Goal: Task Accomplishment & Management: Use online tool/utility

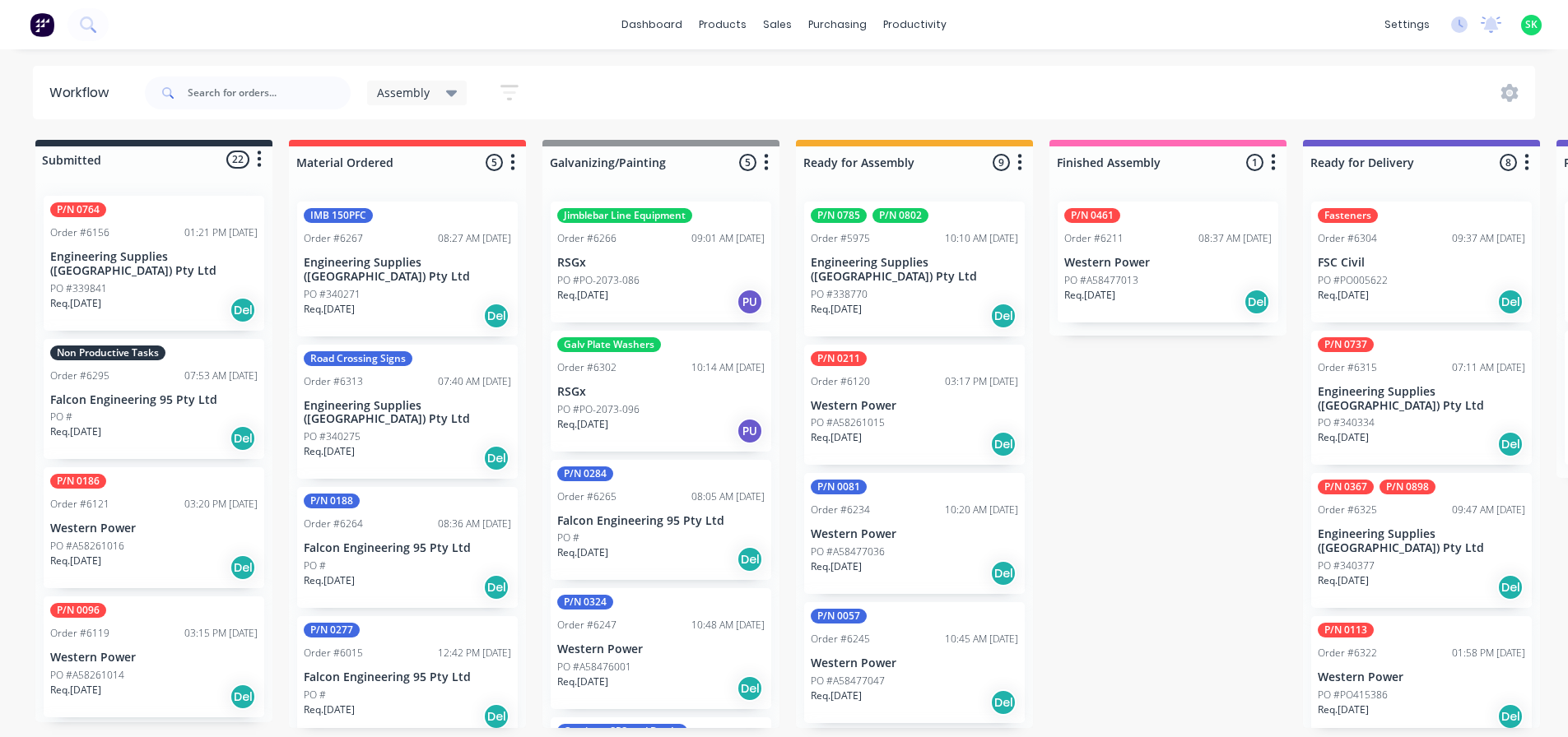
click at [140, 394] on p "Falcon Engineering 95 Pty Ltd" at bounding box center [153, 401] width 207 height 14
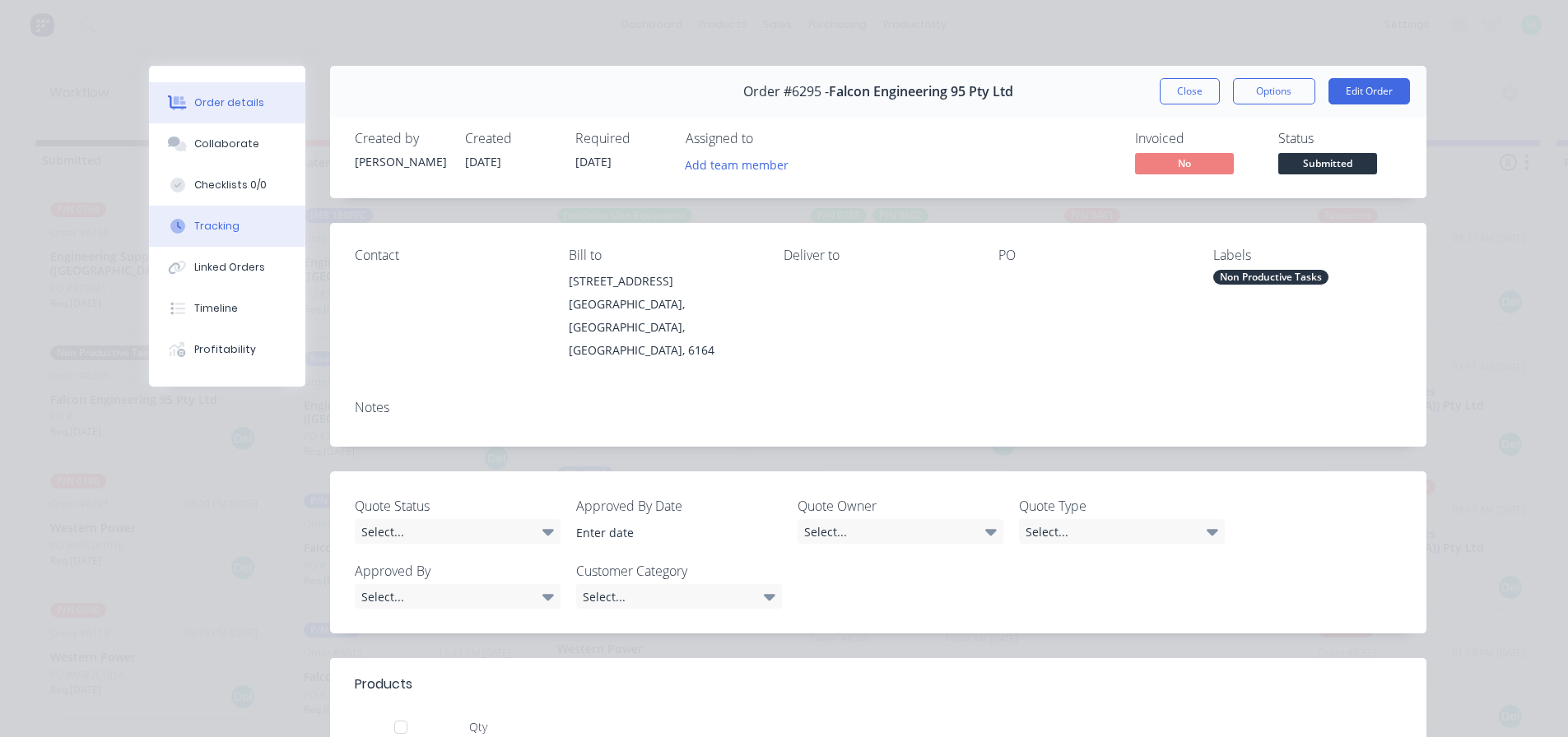
click at [234, 221] on button "Tracking" at bounding box center [227, 226] width 157 height 41
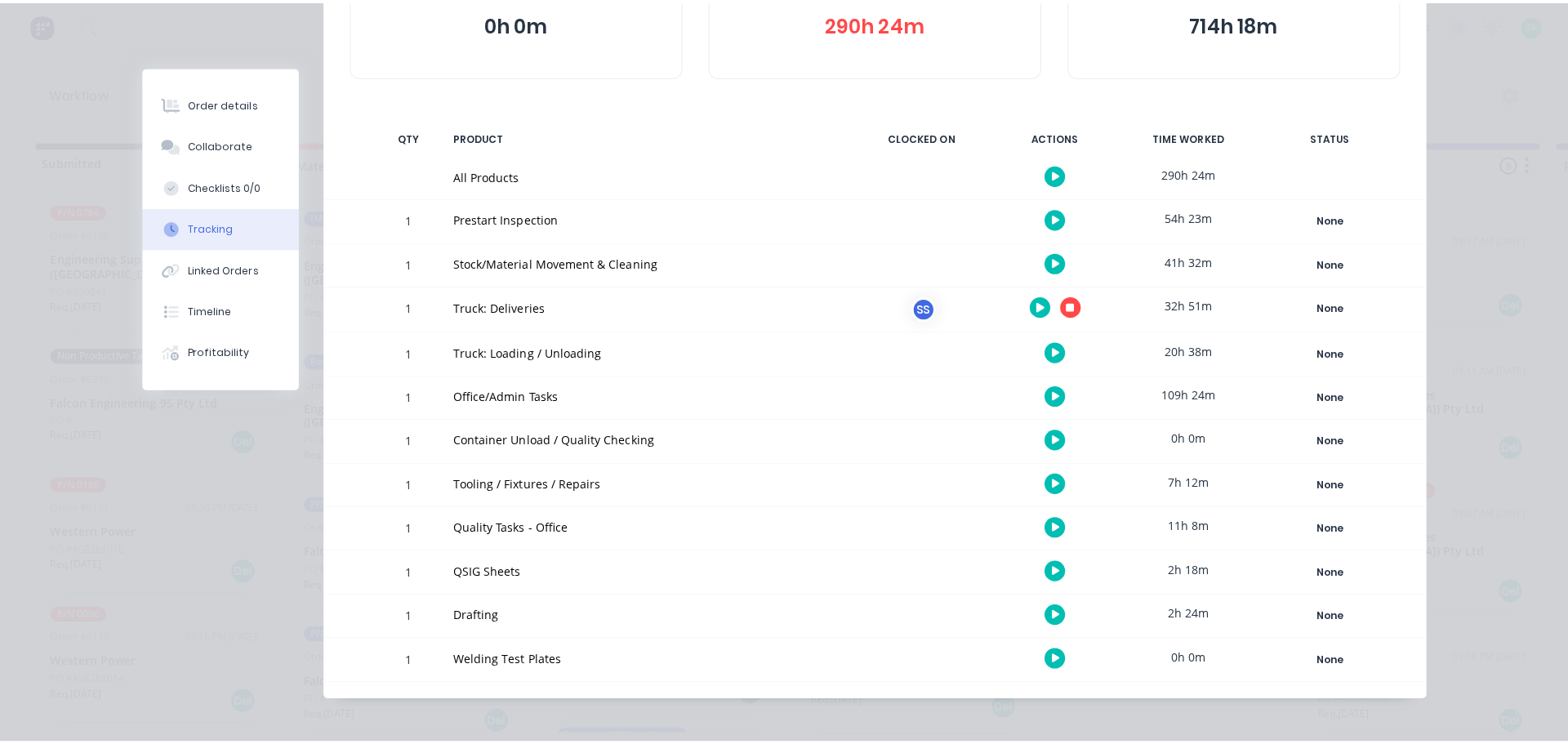
scroll to position [243, 0]
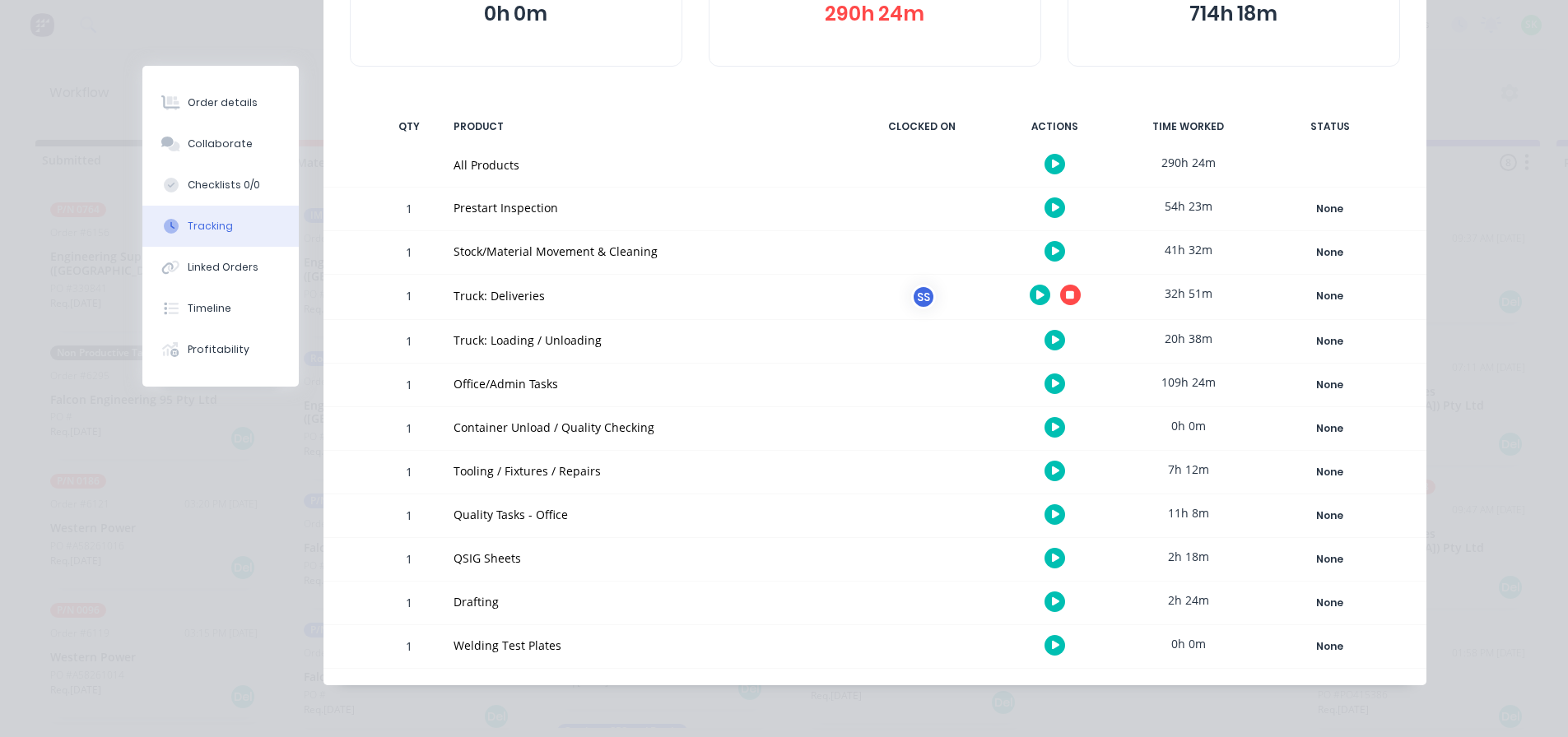
click at [1069, 299] on button "button" at bounding box center [1069, 294] width 20 height 20
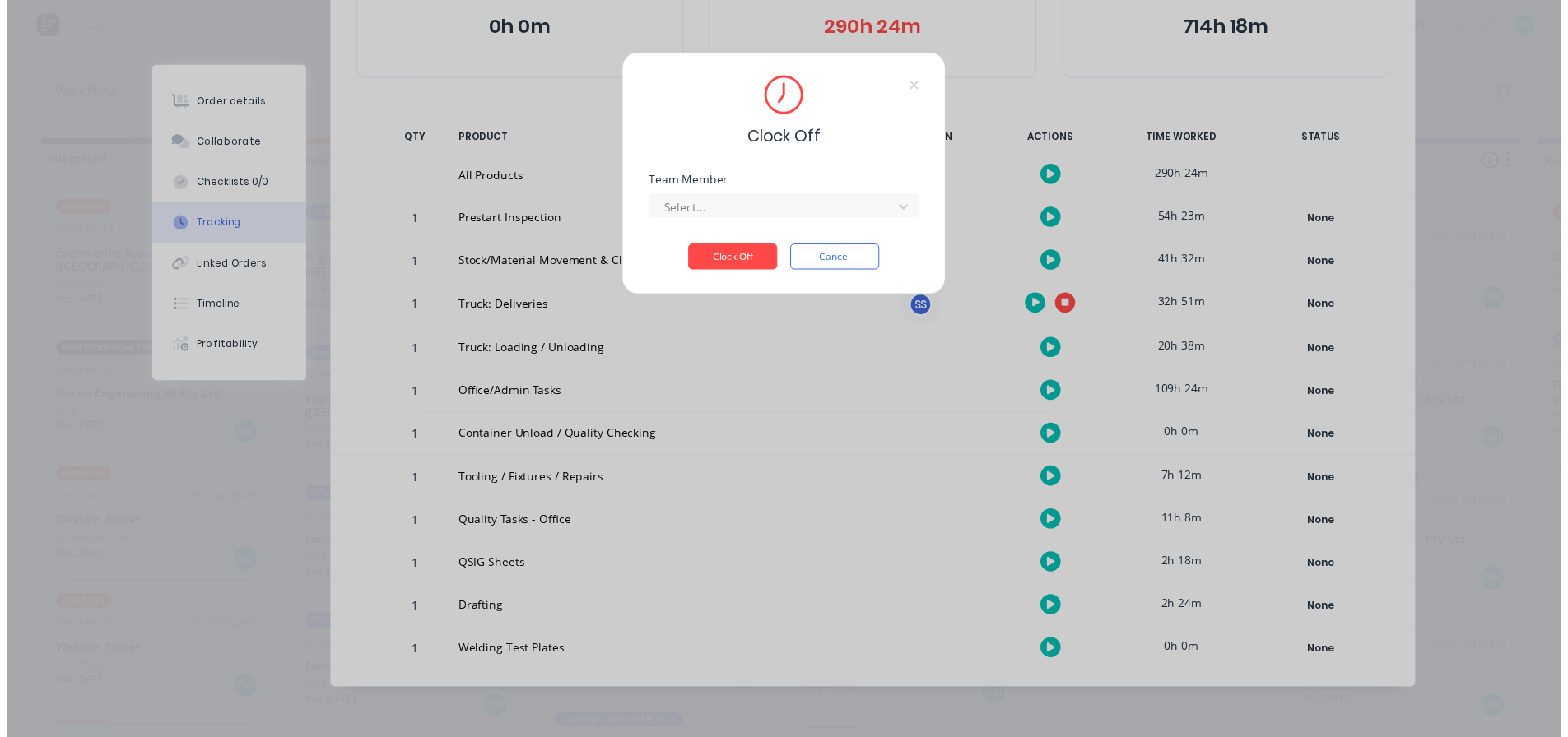
scroll to position [232, 0]
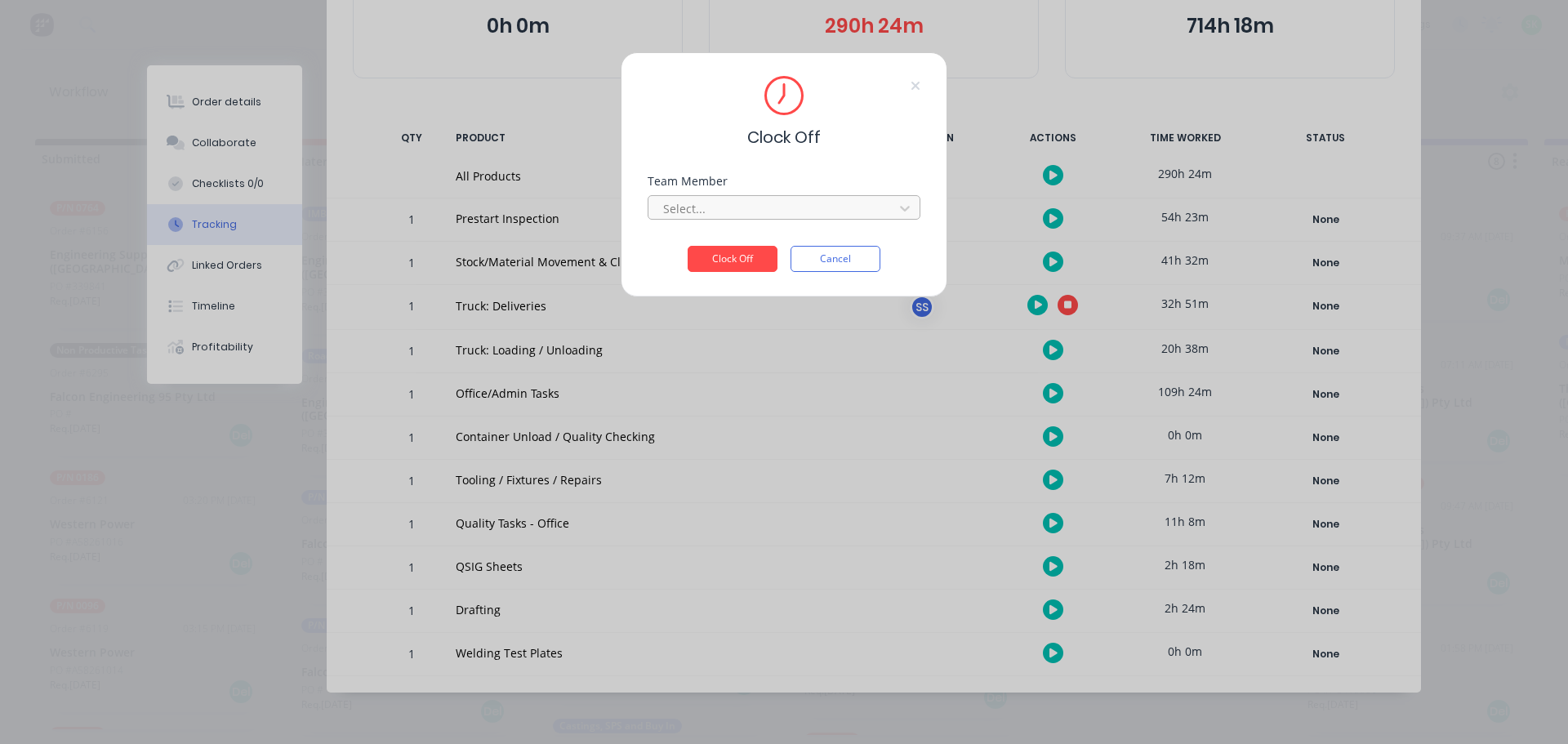
click at [799, 207] on div at bounding box center [774, 208] width 224 height 20
click at [716, 244] on div "[PERSON_NAME]" at bounding box center [784, 245] width 273 height 31
click at [704, 259] on button "Clock Off" at bounding box center [732, 259] width 90 height 26
